Goal: Task Accomplishment & Management: Manage account settings

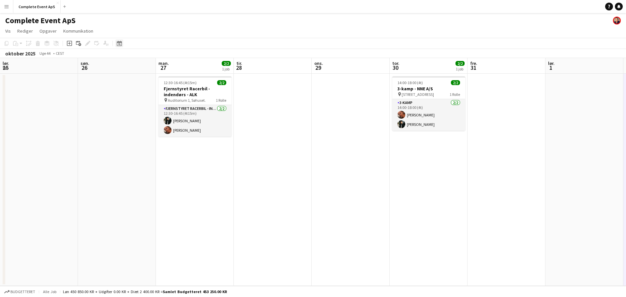
scroll to position [0, 224]
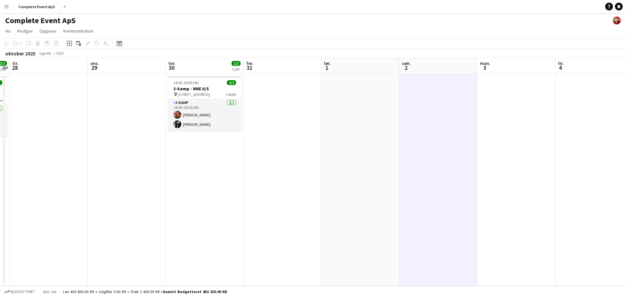
click at [121, 44] on icon "Datovælger" at bounding box center [119, 43] width 5 height 5
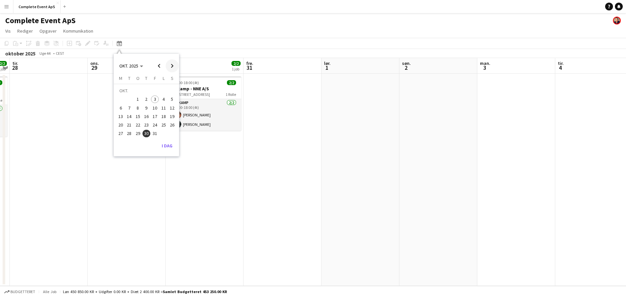
click at [172, 64] on span "Next month" at bounding box center [172, 65] width 13 height 13
click at [159, 62] on span "Previous month" at bounding box center [158, 65] width 13 height 13
click at [173, 60] on span "Next month" at bounding box center [172, 65] width 13 height 13
click at [120, 101] on span "3" at bounding box center [121, 101] width 8 height 8
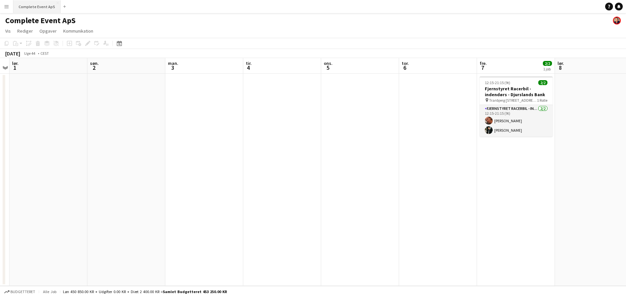
click at [34, 6] on button "Complete Event ApS Luk" at bounding box center [36, 6] width 47 height 13
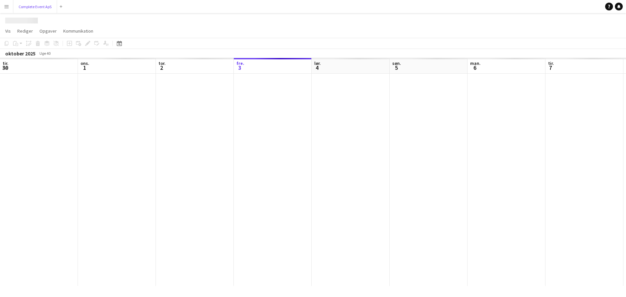
scroll to position [0, 156]
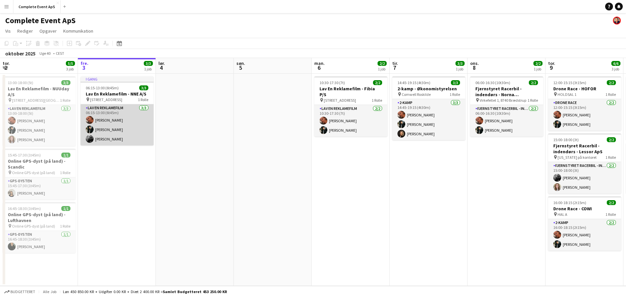
click at [124, 123] on app-card-role "Lav En Reklamefilm [DATE] 06:15-13:00 (6t45m) [PERSON_NAME] [PERSON_NAME] [PERS…" at bounding box center [116, 124] width 73 height 41
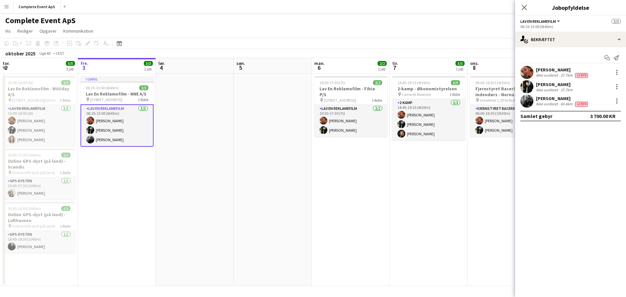
click at [590, 84] on div "[PERSON_NAME] Ikke vurderet 37.7km" at bounding box center [570, 86] width 111 height 13
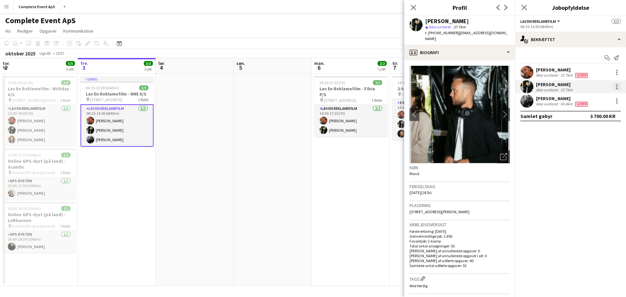
click at [614, 85] on div at bounding box center [617, 87] width 8 height 8
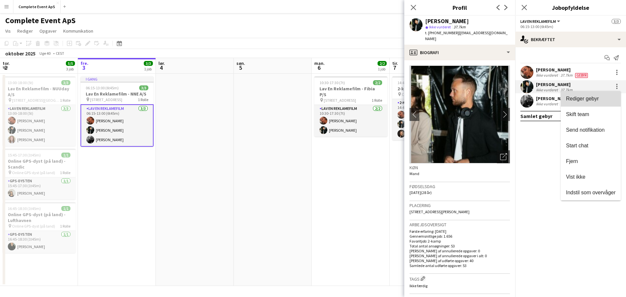
click at [581, 97] on span "Rediger gebyr" at bounding box center [582, 99] width 33 height 6
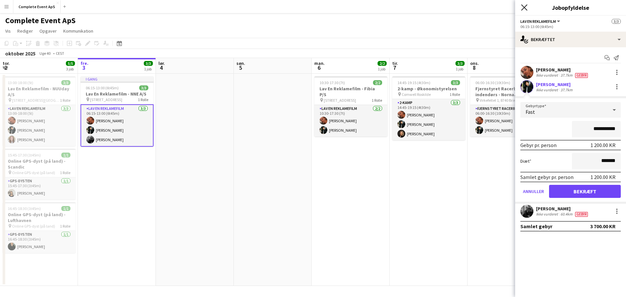
click at [523, 6] on icon at bounding box center [524, 7] width 6 height 6
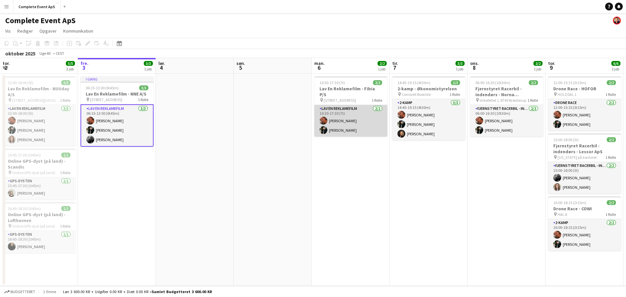
click at [355, 110] on app-card-role "Lav En Reklamefilm [DATE] 10:30-17:30 (7t) [PERSON_NAME] [PERSON_NAME]" at bounding box center [350, 121] width 73 height 32
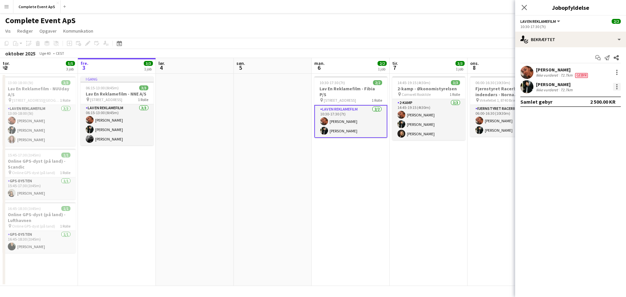
click at [613, 85] on div at bounding box center [617, 87] width 8 height 8
click at [596, 98] on span "Rediger gebyr" at bounding box center [582, 99] width 33 height 6
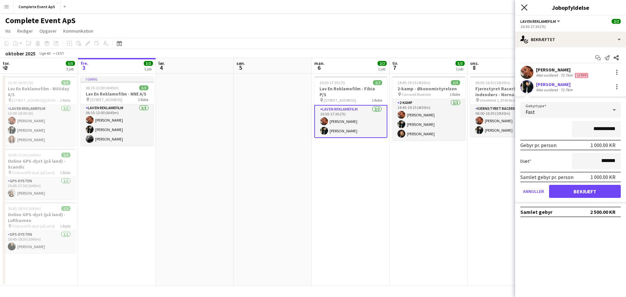
click at [524, 7] on icon at bounding box center [524, 7] width 6 height 6
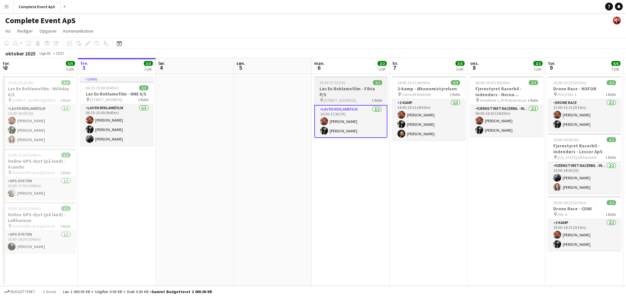
click at [357, 79] on app-job-card "10:30-17:30 (7t) 2/2 Lav En Reklamefilm - Fibia P/S pin [STREET_ADDRESS] Rolle …" at bounding box center [350, 107] width 73 height 62
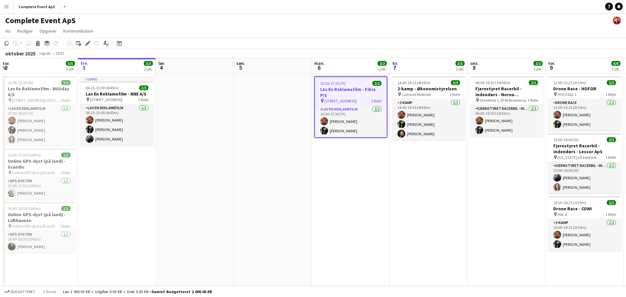
click at [357, 79] on app-job-card "10:30-17:30 (7t) 2/2 Lav En Reklamefilm - Fibia P/S pin [STREET_ADDRESS] Rolle …" at bounding box center [350, 107] width 73 height 62
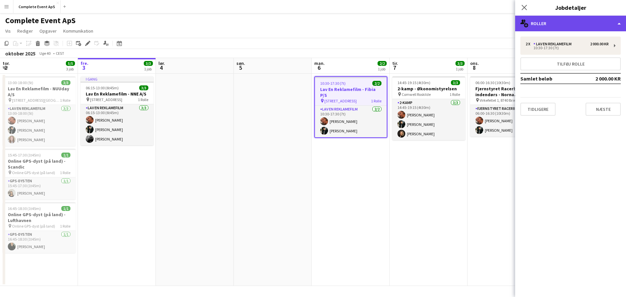
click at [555, 21] on div "multiple-users-add Roller" at bounding box center [570, 24] width 111 height 16
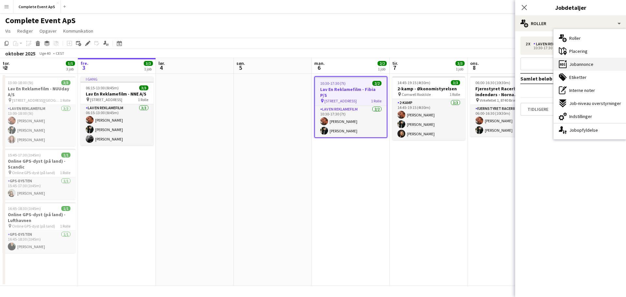
click at [593, 63] on div "ads-window Jobannonce" at bounding box center [589, 64] width 73 height 13
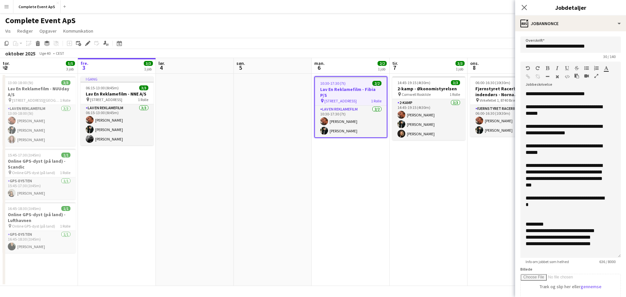
drag, startPoint x: 616, startPoint y: 131, endPoint x: 607, endPoint y: 262, distance: 130.6
click at [607, 258] on div "**********" at bounding box center [570, 174] width 100 height 167
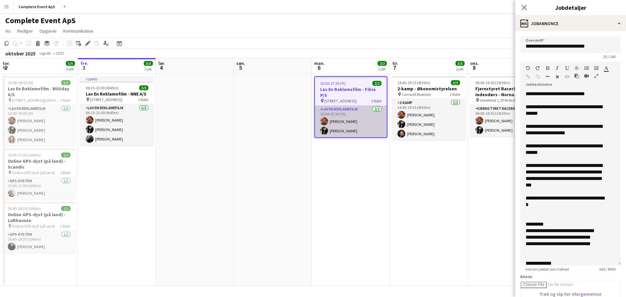
click at [346, 123] on app-card-role "Lav En Reklamefilm [DATE] 10:30-17:30 (7t) [PERSON_NAME] [PERSON_NAME]" at bounding box center [351, 122] width 72 height 32
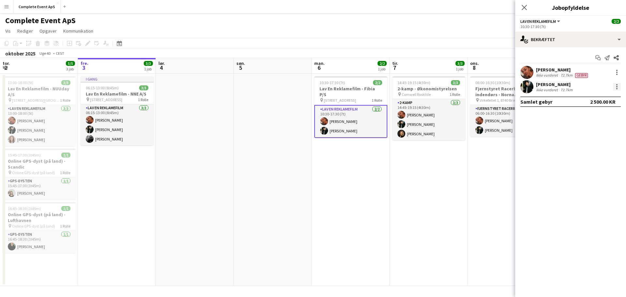
click at [618, 86] on div at bounding box center [617, 87] width 8 height 8
click at [583, 96] on span "Rediger gebyr" at bounding box center [582, 99] width 33 height 6
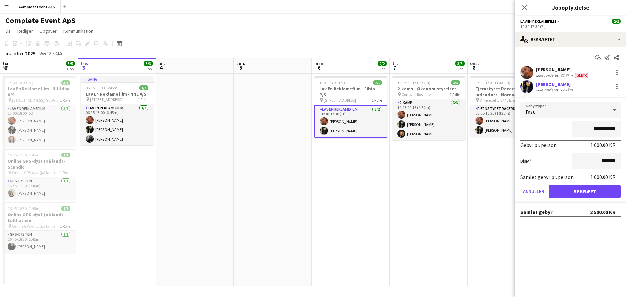
drag, startPoint x: 585, startPoint y: 129, endPoint x: 645, endPoint y: 136, distance: 59.7
click at [625, 136] on html "Menu Boards Boards Boards Alle job Status Arbejdsstyrke Arbejdsstyrke Min arbej…" at bounding box center [313, 148] width 626 height 297
type input "********"
click at [595, 193] on button "Bekræft" at bounding box center [585, 191] width 72 height 13
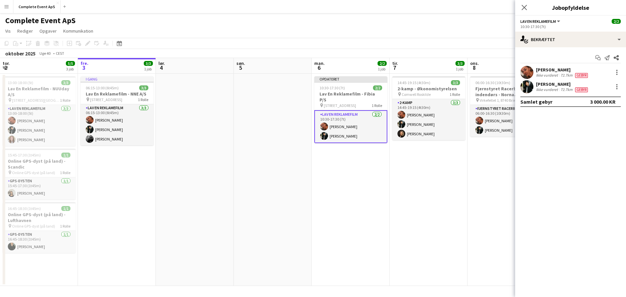
click at [340, 166] on app-date-cell "Opdateret 10:30-17:30 (7t) 2/2 Lav En Reklamefilm - Fibia P/S pin [STREET_ADDRE…" at bounding box center [351, 180] width 78 height 212
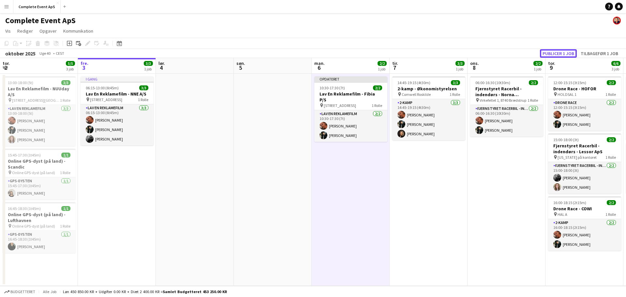
click at [559, 52] on button "Publicer 1 job" at bounding box center [558, 53] width 37 height 8
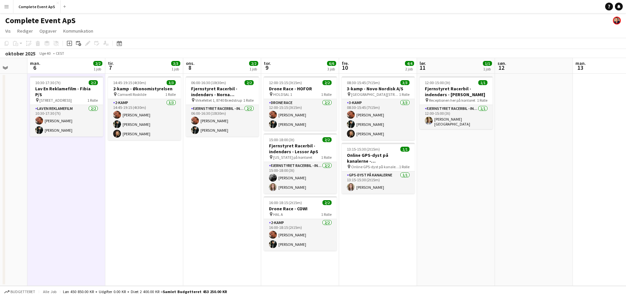
scroll to position [0, 207]
drag, startPoint x: 513, startPoint y: 198, endPoint x: 228, endPoint y: 174, distance: 285.8
click at [228, 174] on app-calendar-viewport "fre. 3 3/3 1 job lør. 4 søn. 5 man. 6 2/2 1 job tir. 7 3/3 1 job ons. 8 2/2 1 j…" at bounding box center [313, 172] width 626 height 228
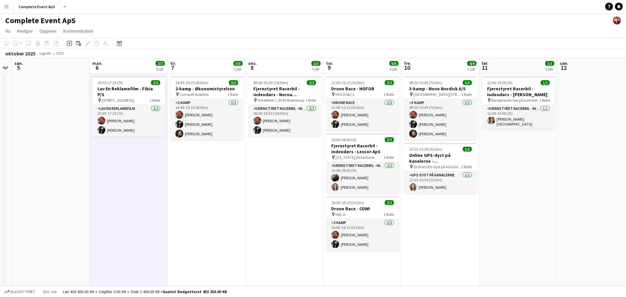
scroll to position [0, 199]
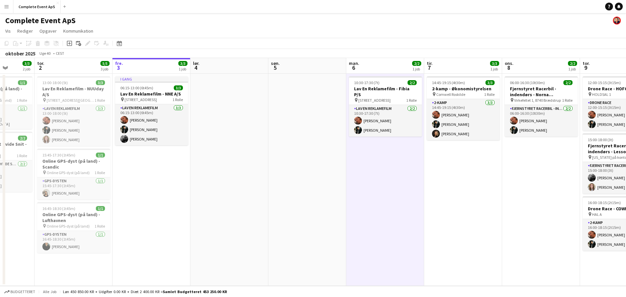
drag, startPoint x: 146, startPoint y: 181, endPoint x: 465, endPoint y: 201, distance: 320.0
click at [465, 201] on app-calendar-viewport "man. 29 tir. 30 ons. 1 3/3 2 job tor. 2 5/5 3 job fre. 3 3/3 1 job lør. 4 søn. …" at bounding box center [313, 172] width 626 height 228
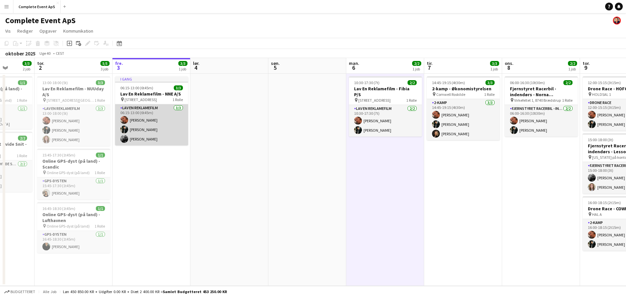
click at [165, 125] on app-card-role "Lav En Reklamefilm [DATE] 06:15-13:00 (6t45m) [PERSON_NAME] [PERSON_NAME] [PERS…" at bounding box center [151, 124] width 73 height 41
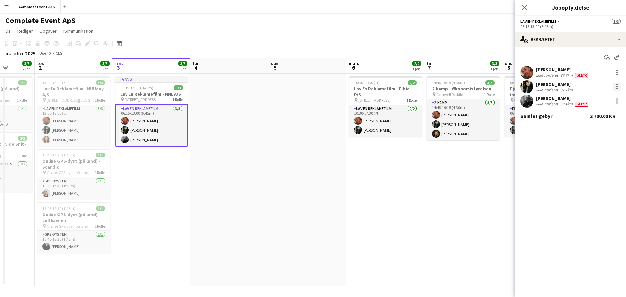
click at [617, 87] on div at bounding box center [617, 87] width 8 height 8
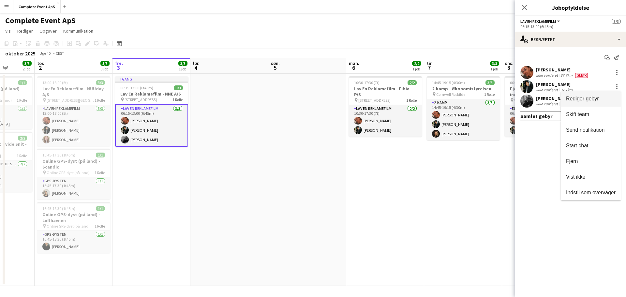
click at [584, 98] on span "Rediger gebyr" at bounding box center [582, 99] width 33 height 6
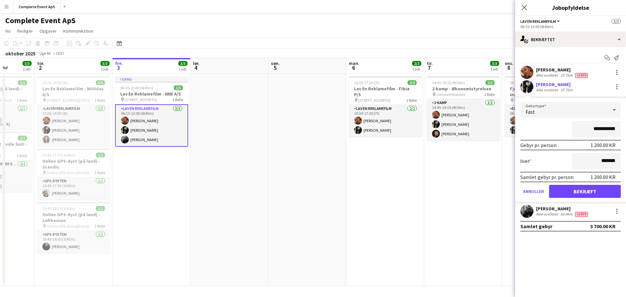
drag, startPoint x: 588, startPoint y: 128, endPoint x: 657, endPoint y: 142, distance: 69.7
click at [625, 142] on html "Menu Boards Boards Boards Alle job Status Arbejdsstyrke Arbejdsstyrke Min arbej…" at bounding box center [313, 148] width 626 height 297
type input "********"
click at [579, 191] on button "Bekræft" at bounding box center [585, 191] width 72 height 13
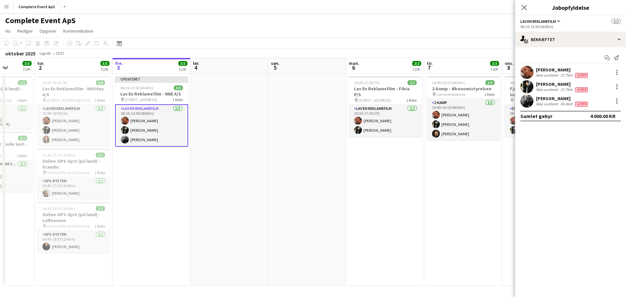
click at [448, 199] on app-date-cell "14:45-19:15 (4t30m) 3/3 2-kamp - Økonomistyrelsen pin Comwell Roskilde 1 Rolle …" at bounding box center [463, 180] width 78 height 212
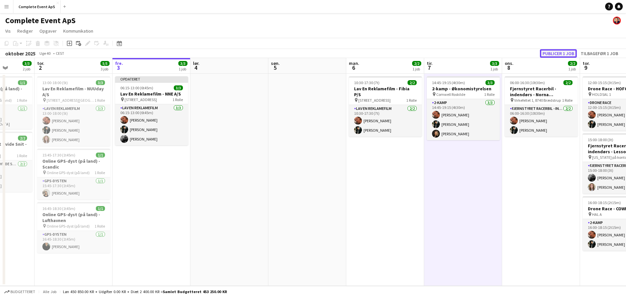
click at [563, 54] on button "Publicer 1 job" at bounding box center [558, 53] width 37 height 8
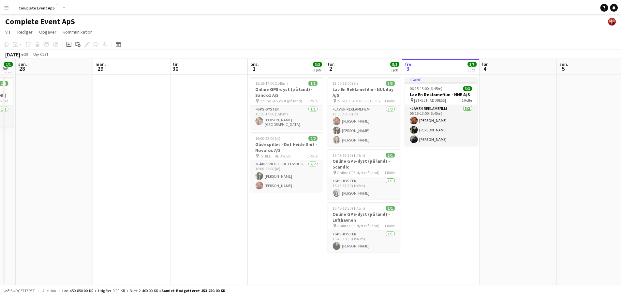
scroll to position [0, 197]
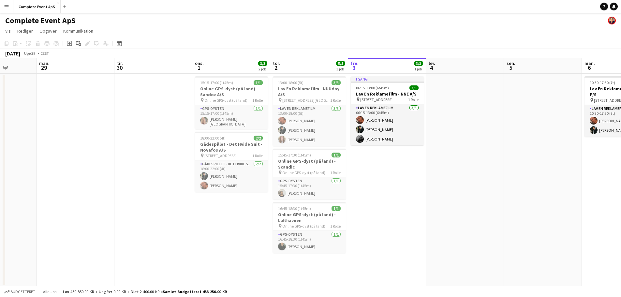
drag, startPoint x: 193, startPoint y: 241, endPoint x: 403, endPoint y: 247, distance: 210.2
click at [403, 247] on app-calendar-viewport "fre. 26 7/7 3 job lør. 27 1/1 1 job søn. 28 man. 29 tir. 30 ons. 1 3/3 2 job to…" at bounding box center [310, 172] width 621 height 228
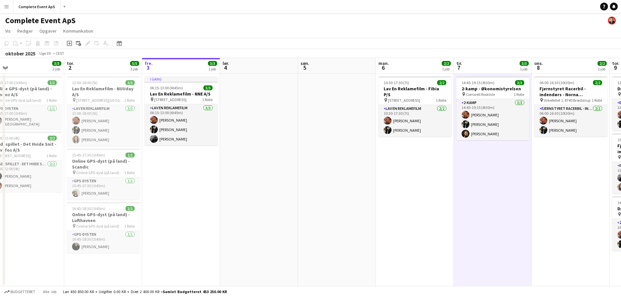
scroll to position [0, 254]
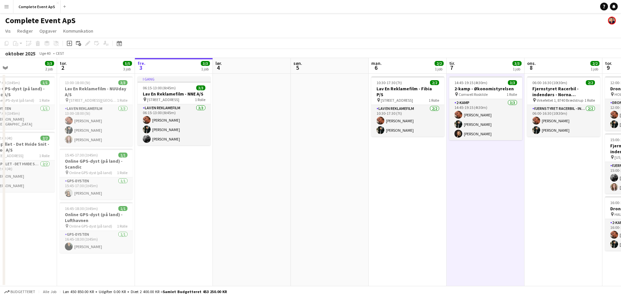
drag, startPoint x: 513, startPoint y: 196, endPoint x: 300, endPoint y: 190, distance: 213.2
click at [300, 190] on app-calendar-viewport "søn. 28 man. 29 tir. 30 ons. 1 3/3 2 job tor. 2 5/5 3 job fre. 3 3/3 1 job lør.…" at bounding box center [310, 172] width 621 height 228
click at [418, 85] on div "10:30-17:30 (7t) 2/2" at bounding box center [407, 82] width 73 height 5
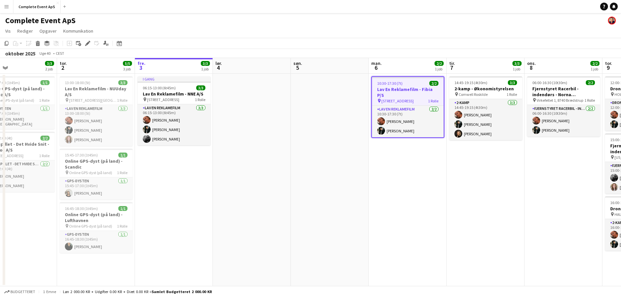
click at [418, 85] on div "10:30-17:30 (7t) 2/2" at bounding box center [408, 83] width 72 height 5
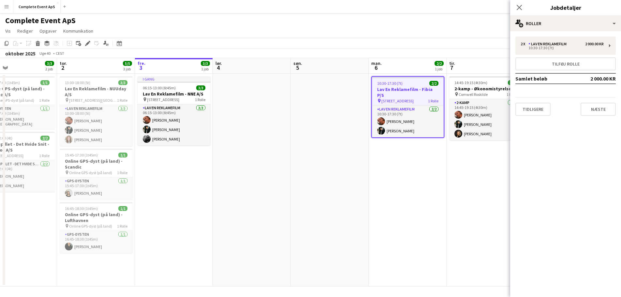
click at [459, 181] on app-date-cell "14:45-19:15 (4t30m) 3/3 2-kamp - Økonomistyrelsen pin Comwell Roskilde 1 Rolle …" at bounding box center [485, 180] width 78 height 213
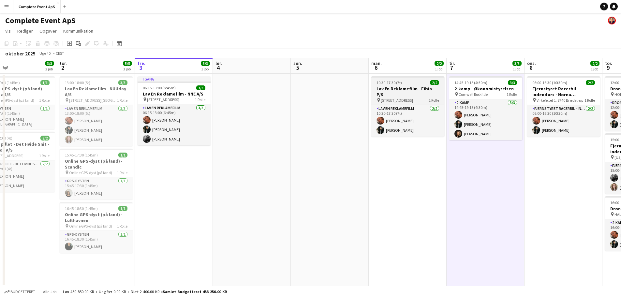
click at [422, 83] on div "10:30-17:30 (7t) 2/2" at bounding box center [407, 82] width 73 height 5
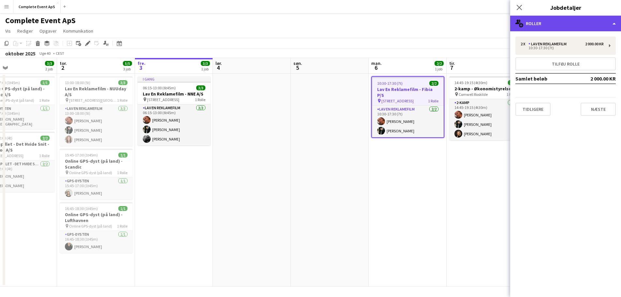
click at [551, 20] on div "multiple-users-add Roller" at bounding box center [565, 24] width 111 height 16
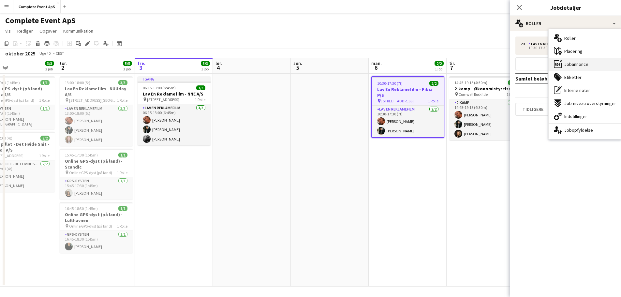
click at [575, 65] on span "Jobannonce" at bounding box center [576, 64] width 24 height 6
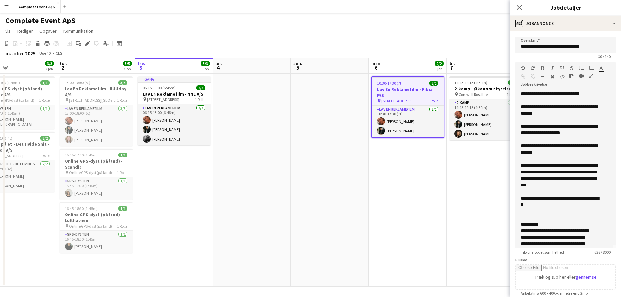
drag, startPoint x: 603, startPoint y: 134, endPoint x: 596, endPoint y: 251, distance: 116.6
click at [599, 253] on app-form-group "**********" at bounding box center [565, 158] width 100 height 193
click at [432, 194] on app-date-cell "10:30-17:30 (7t) 2/2 Lav En Reklamefilm - Fibia P/S pin [STREET_ADDRESS] Rolle …" at bounding box center [408, 180] width 78 height 213
